Goal: Submit feedback/report problem

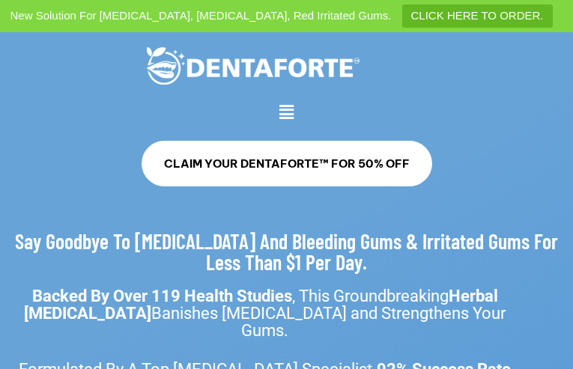
type input "**********"
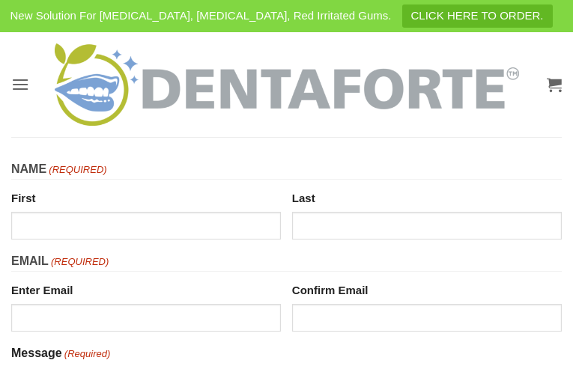
type input "**********"
type input "********"
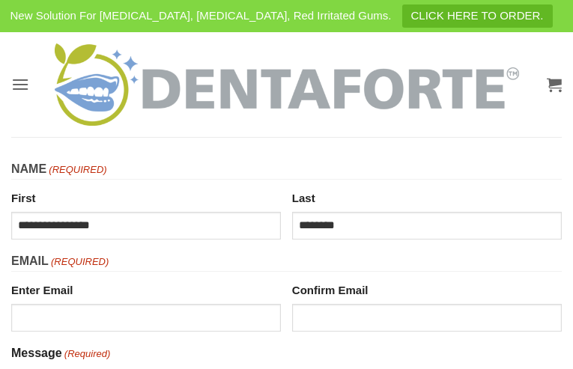
type input "**********"
